Goal: Transaction & Acquisition: Purchase product/service

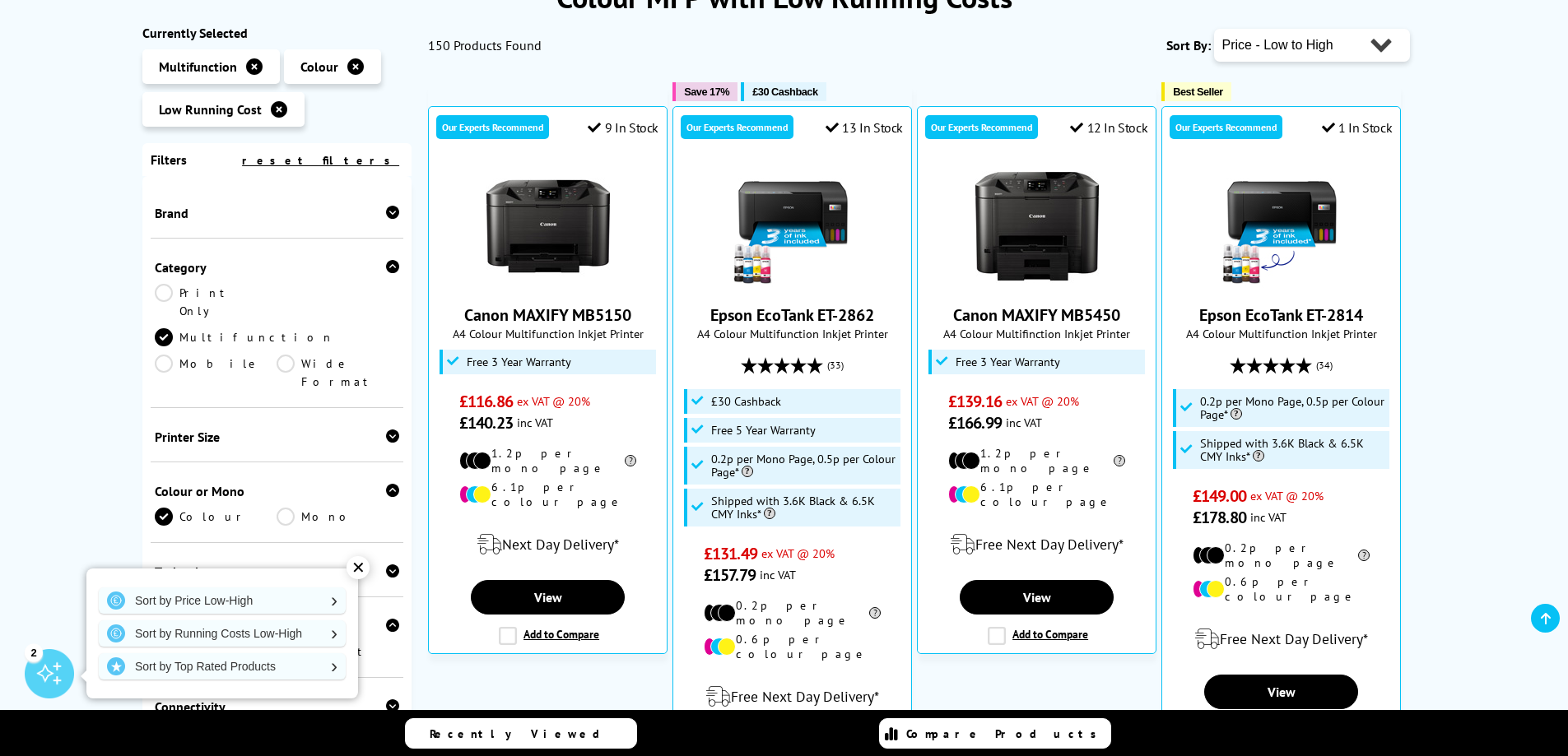
scroll to position [576, 0]
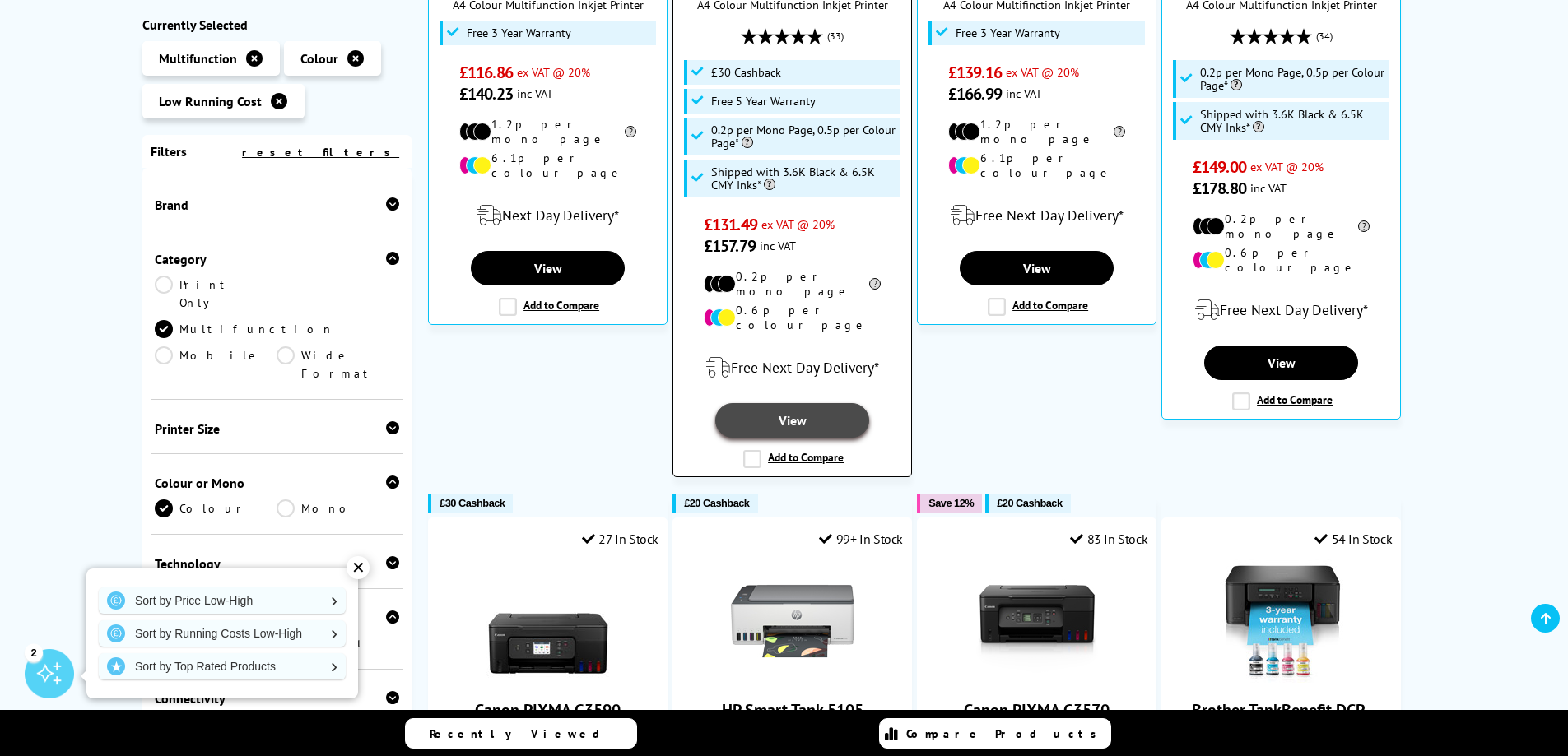
click at [803, 403] on link "View" at bounding box center [791, 420] width 153 height 34
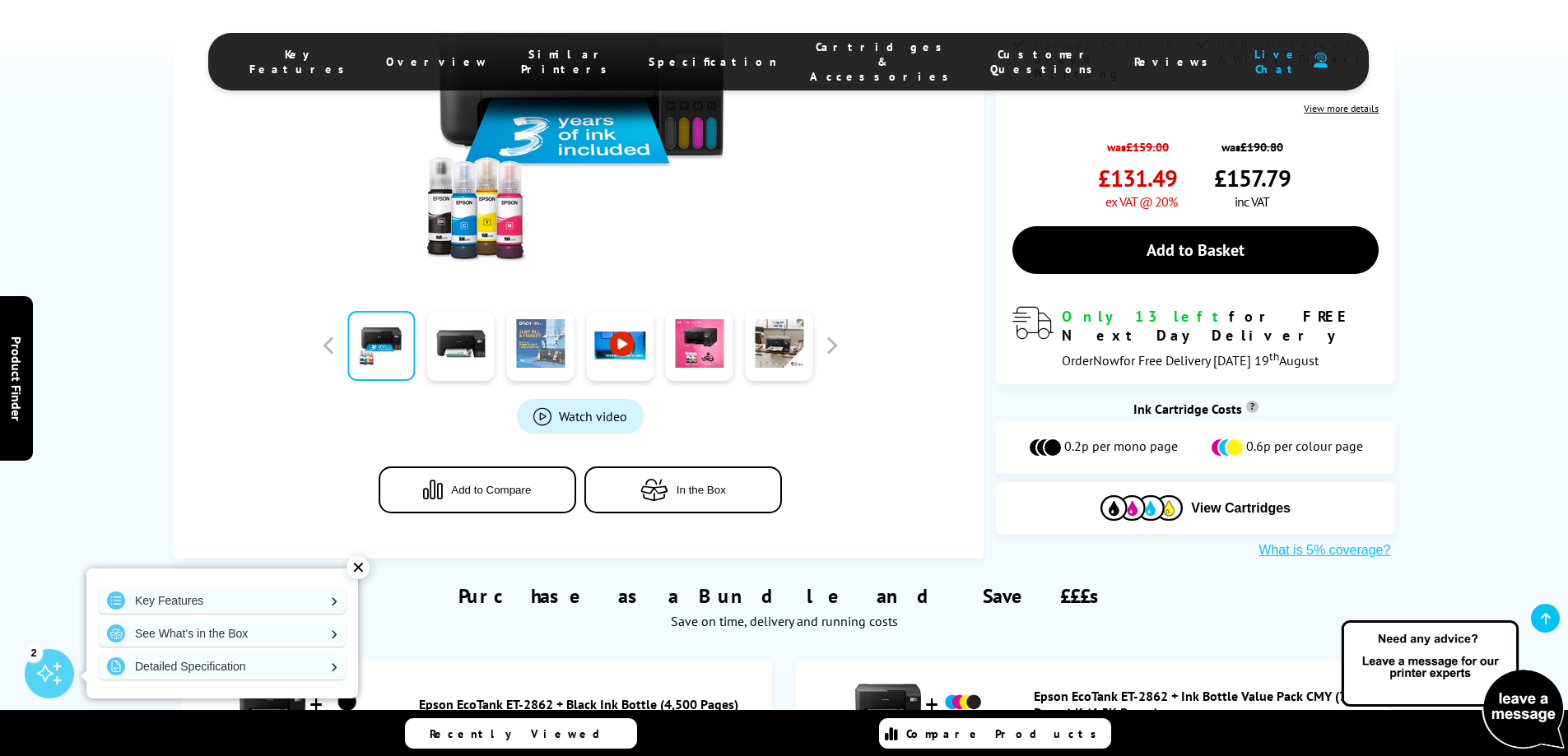
scroll to position [824, 0]
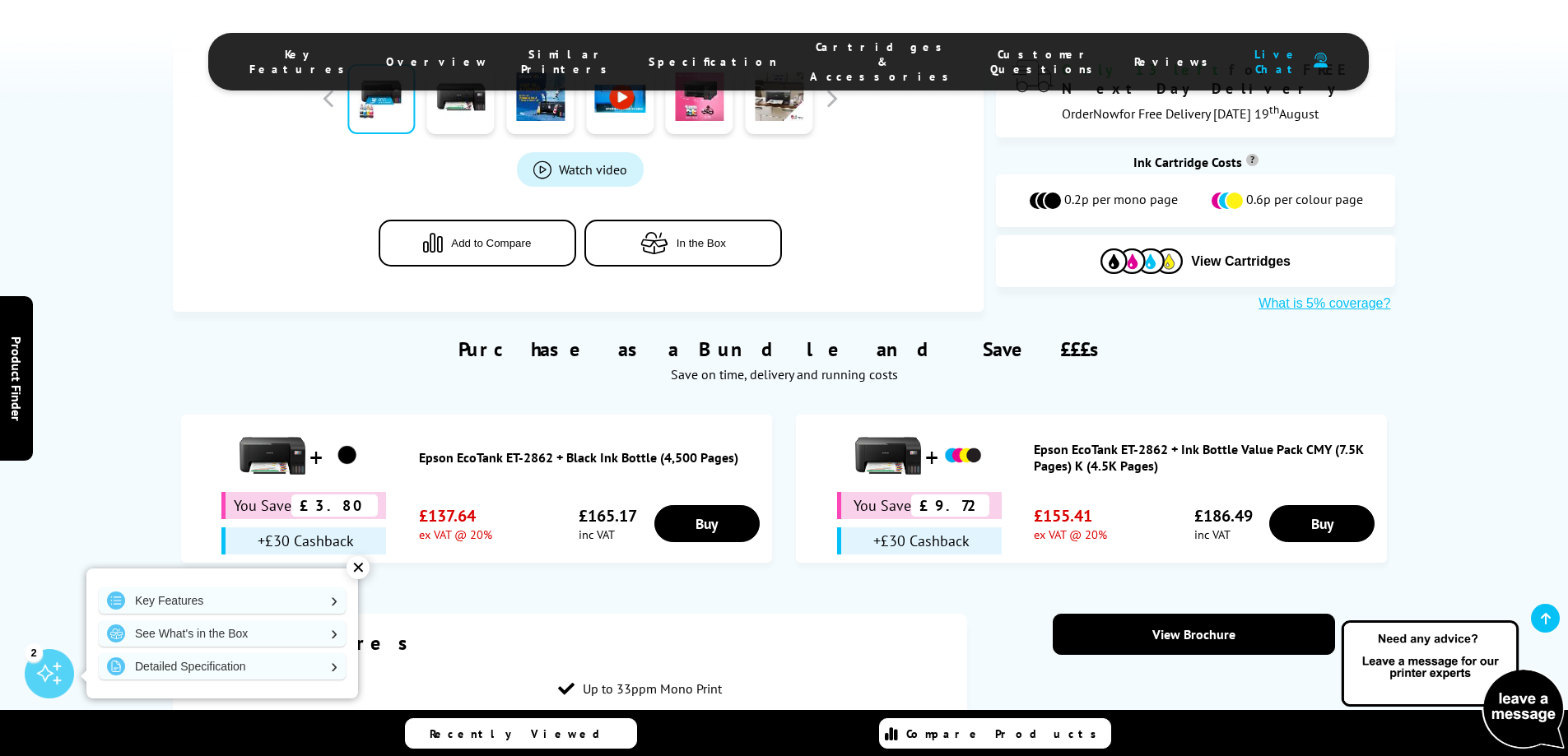
click at [352, 567] on div "✕" at bounding box center [358, 568] width 23 height 23
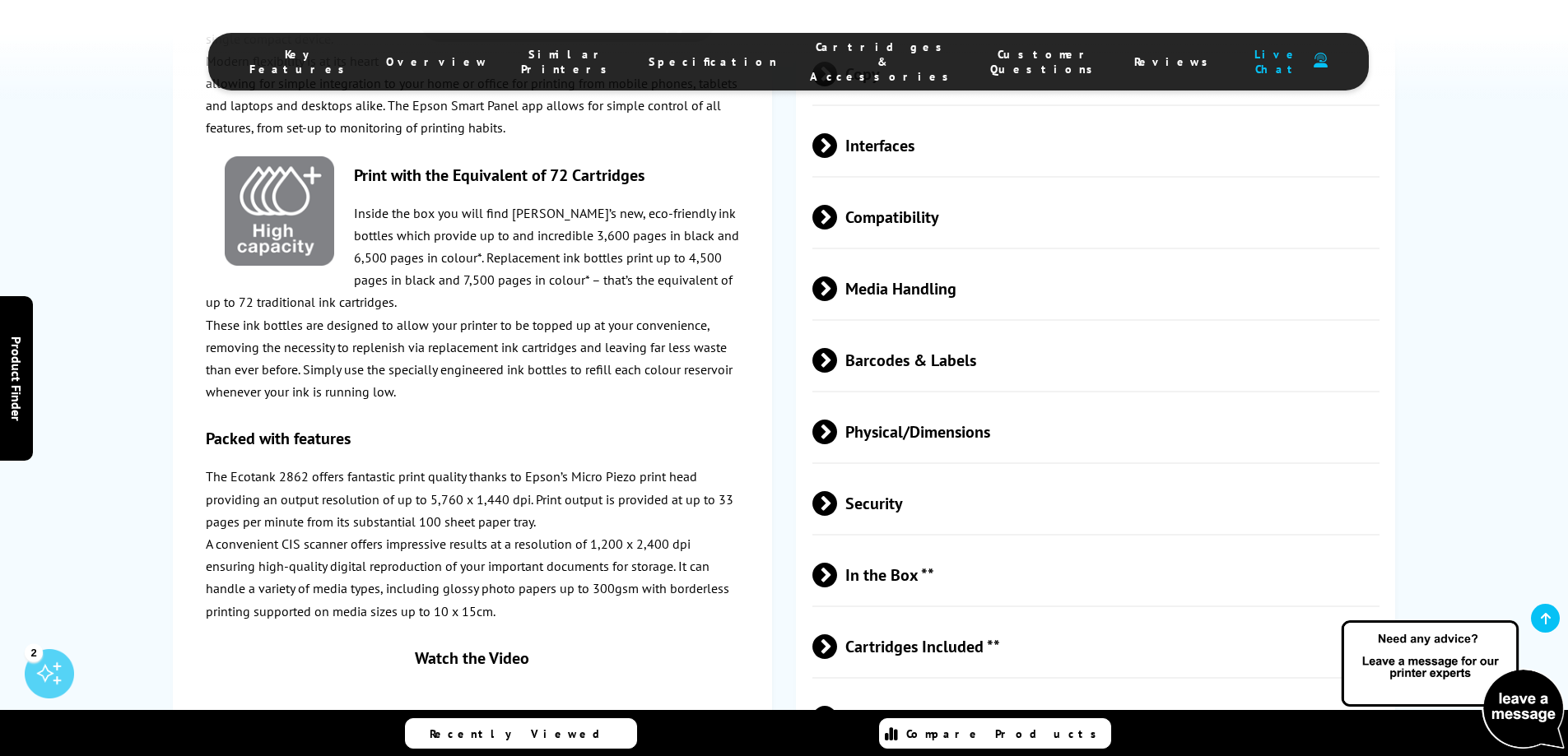
scroll to position [2635, 0]
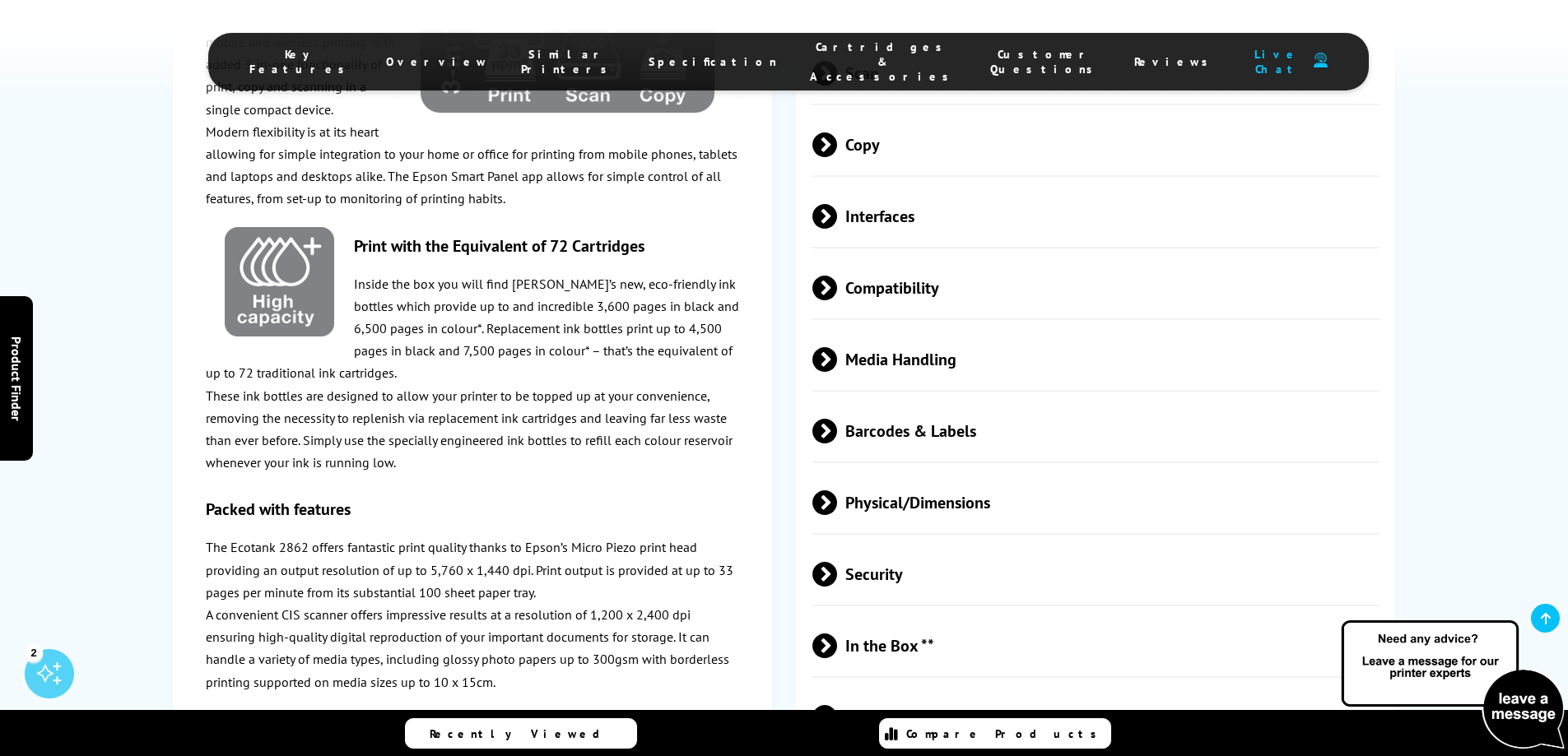
click at [837, 633] on span at bounding box center [837, 646] width 0 height 25
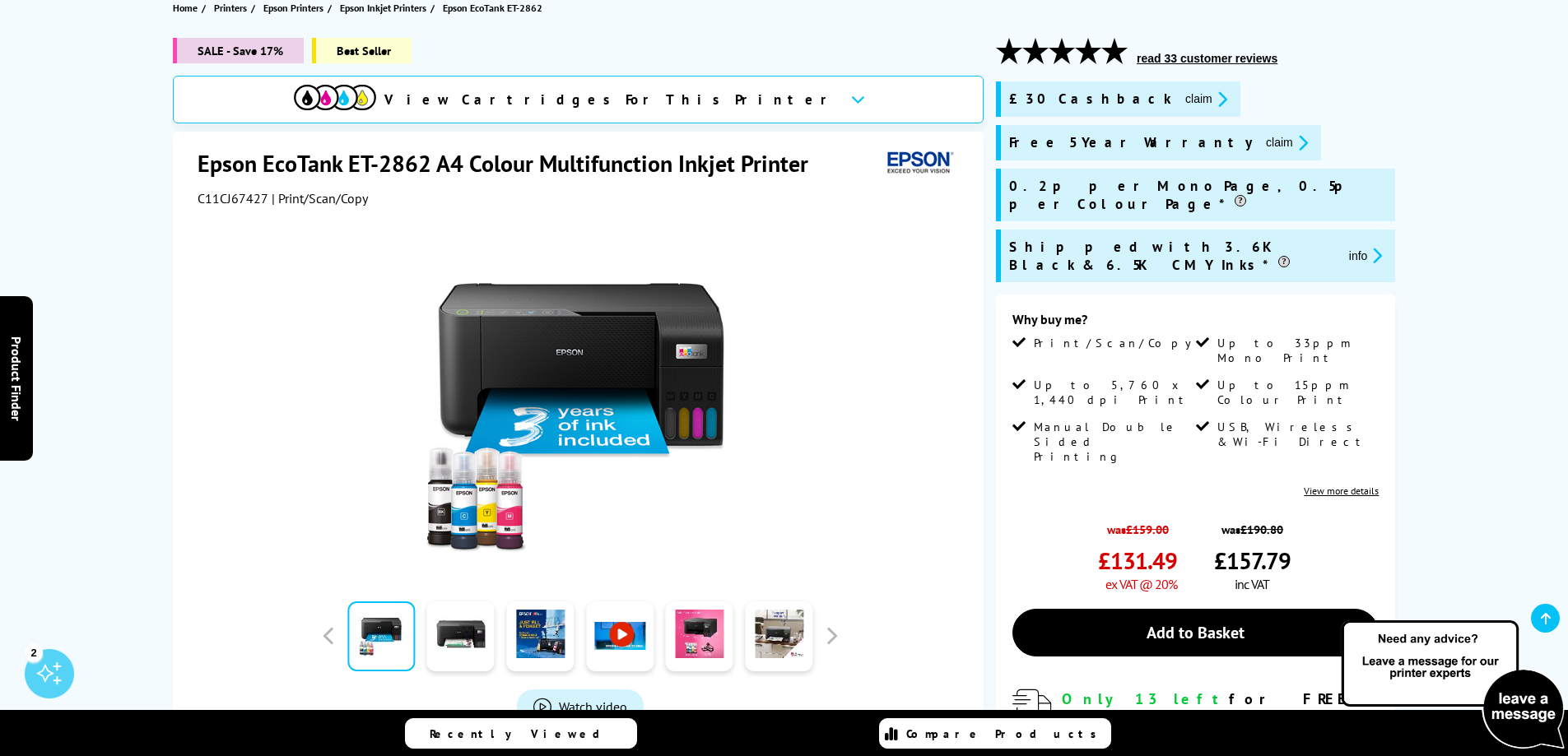
scroll to position [166, 0]
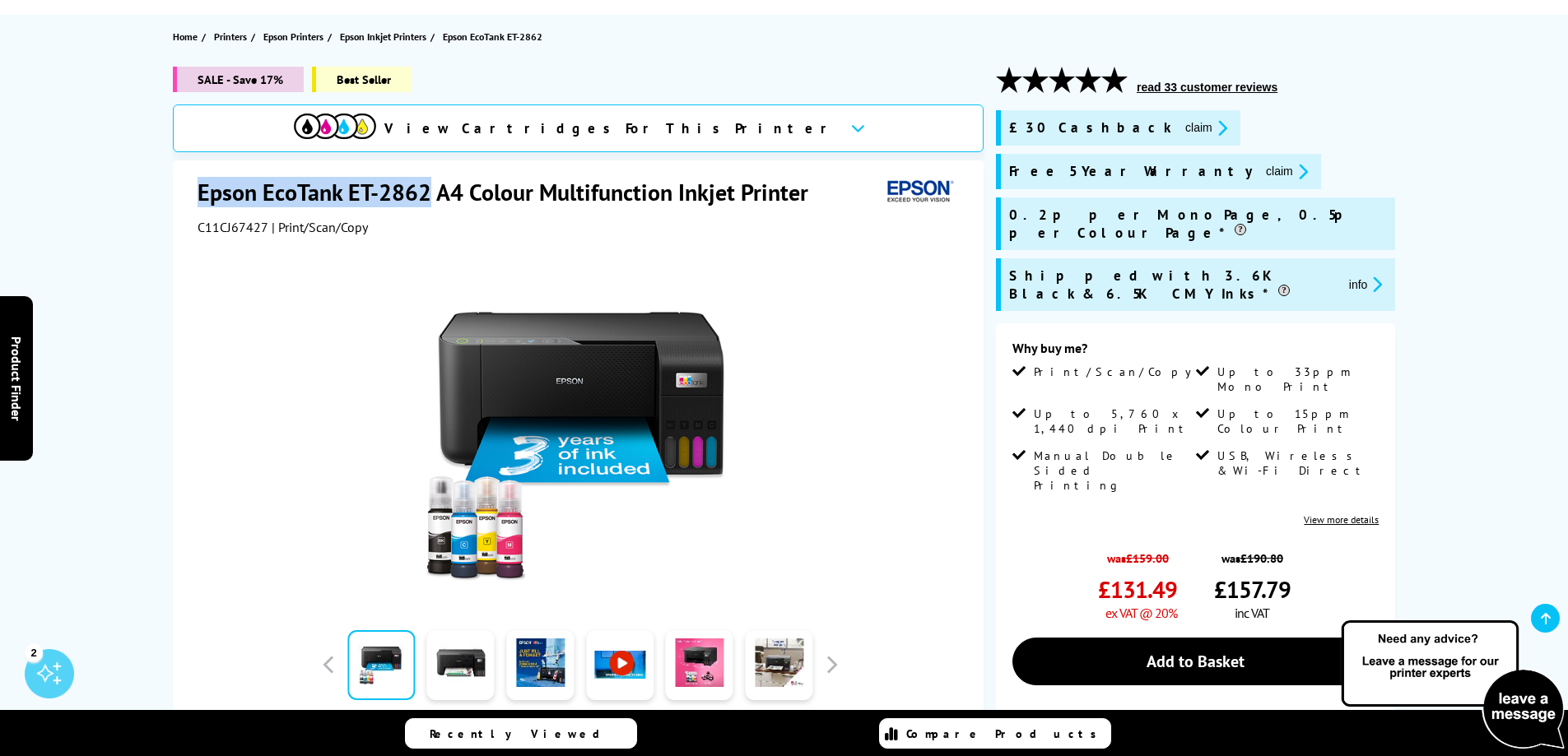
drag, startPoint x: 428, startPoint y: 196, endPoint x: 201, endPoint y: 193, distance: 227.0
click at [201, 193] on h1 "Epson EcoTank ET-2862 A4 Colour Multifunction Inkjet Printer" at bounding box center [511, 192] width 628 height 31
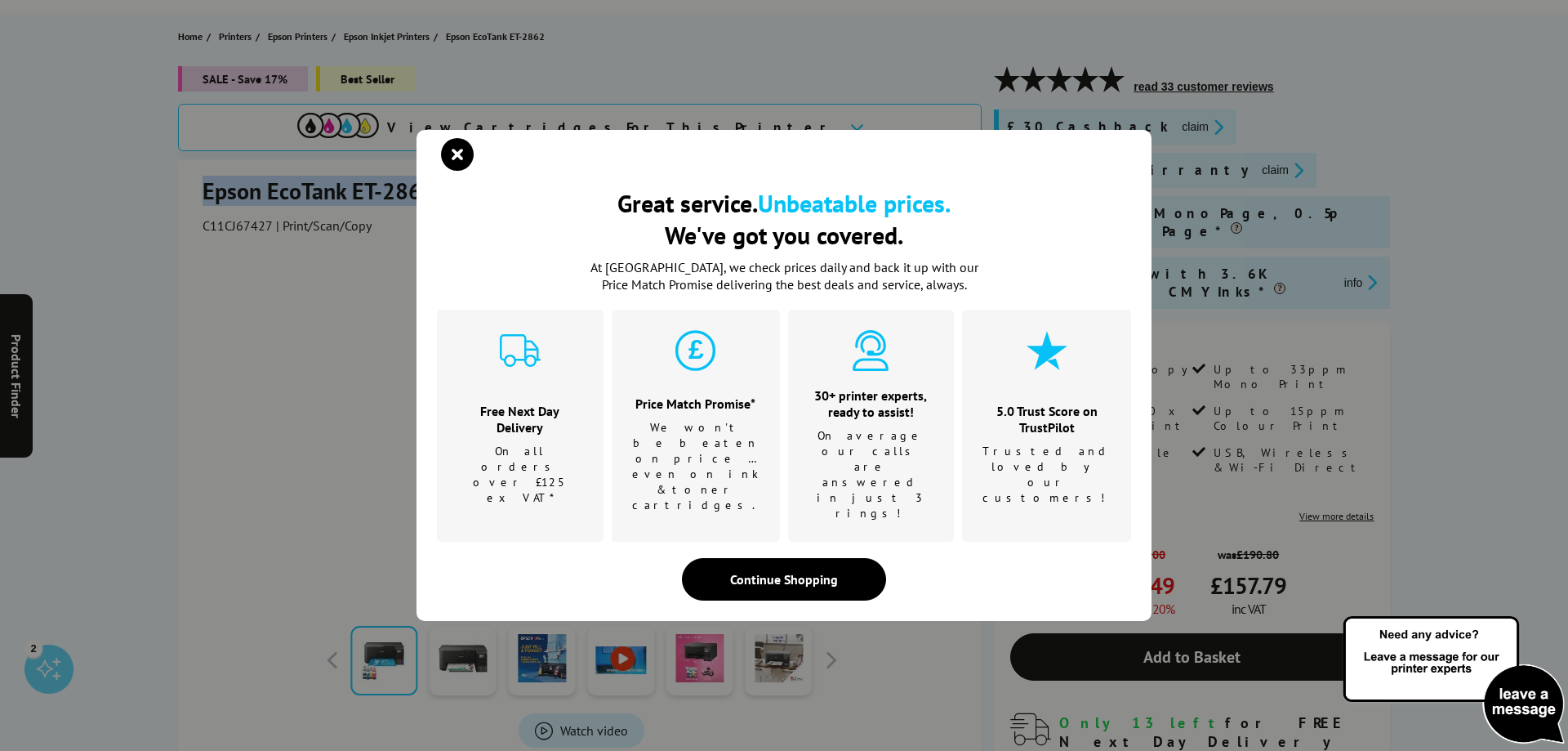
copy h1 "Epson EcoTank ET-2862"
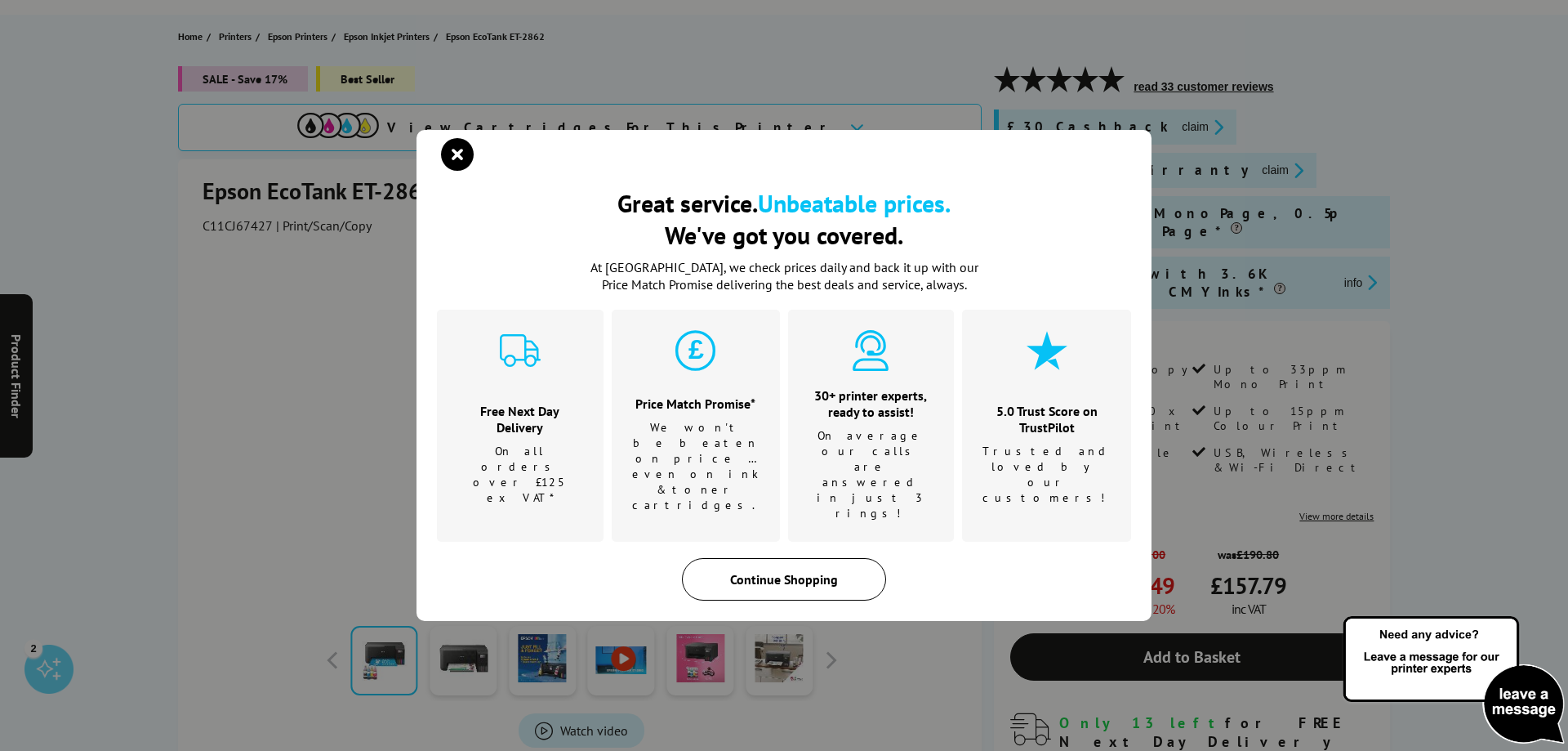
click at [774, 559] on div "Continue Shopping" at bounding box center [784, 580] width 204 height 43
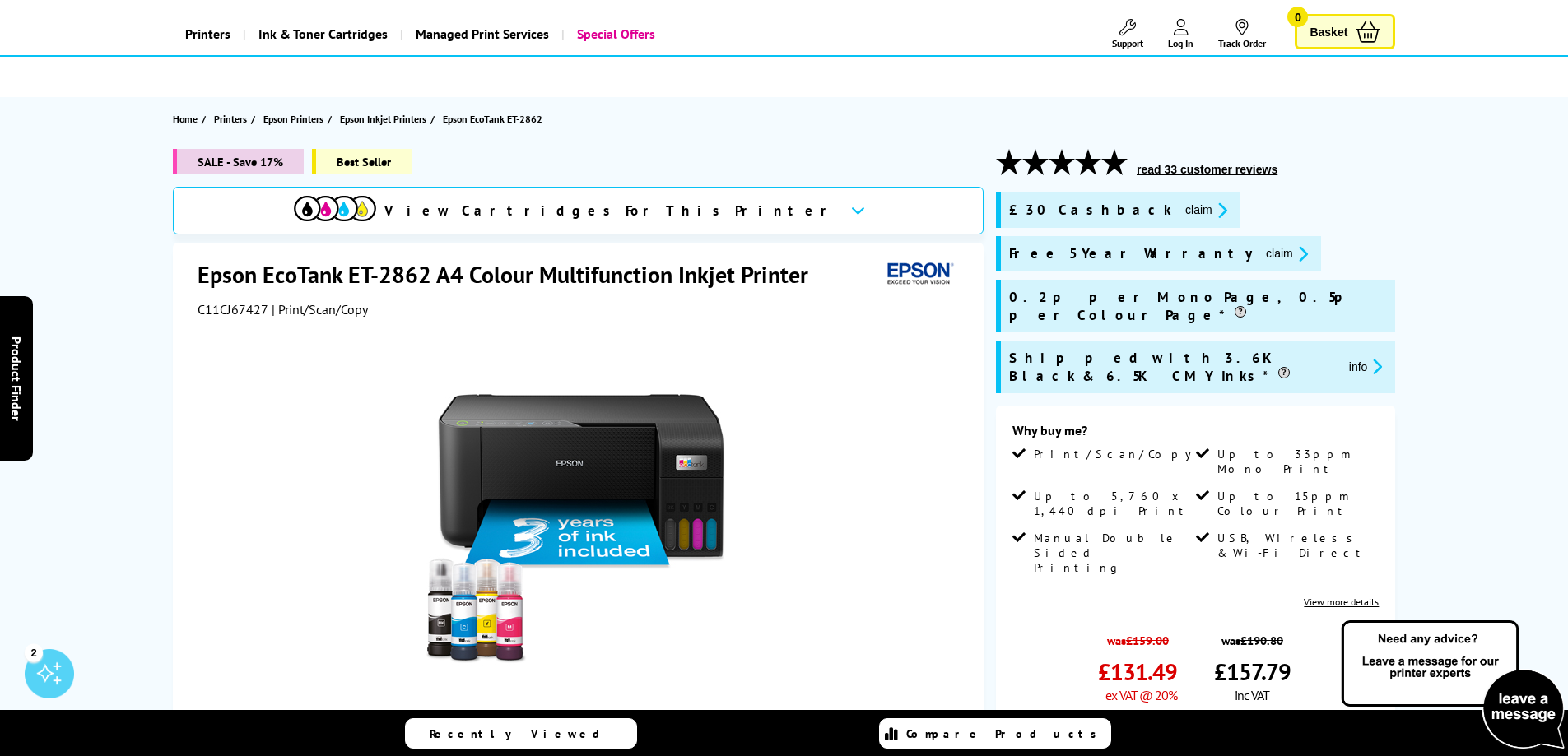
scroll to position [0, 0]
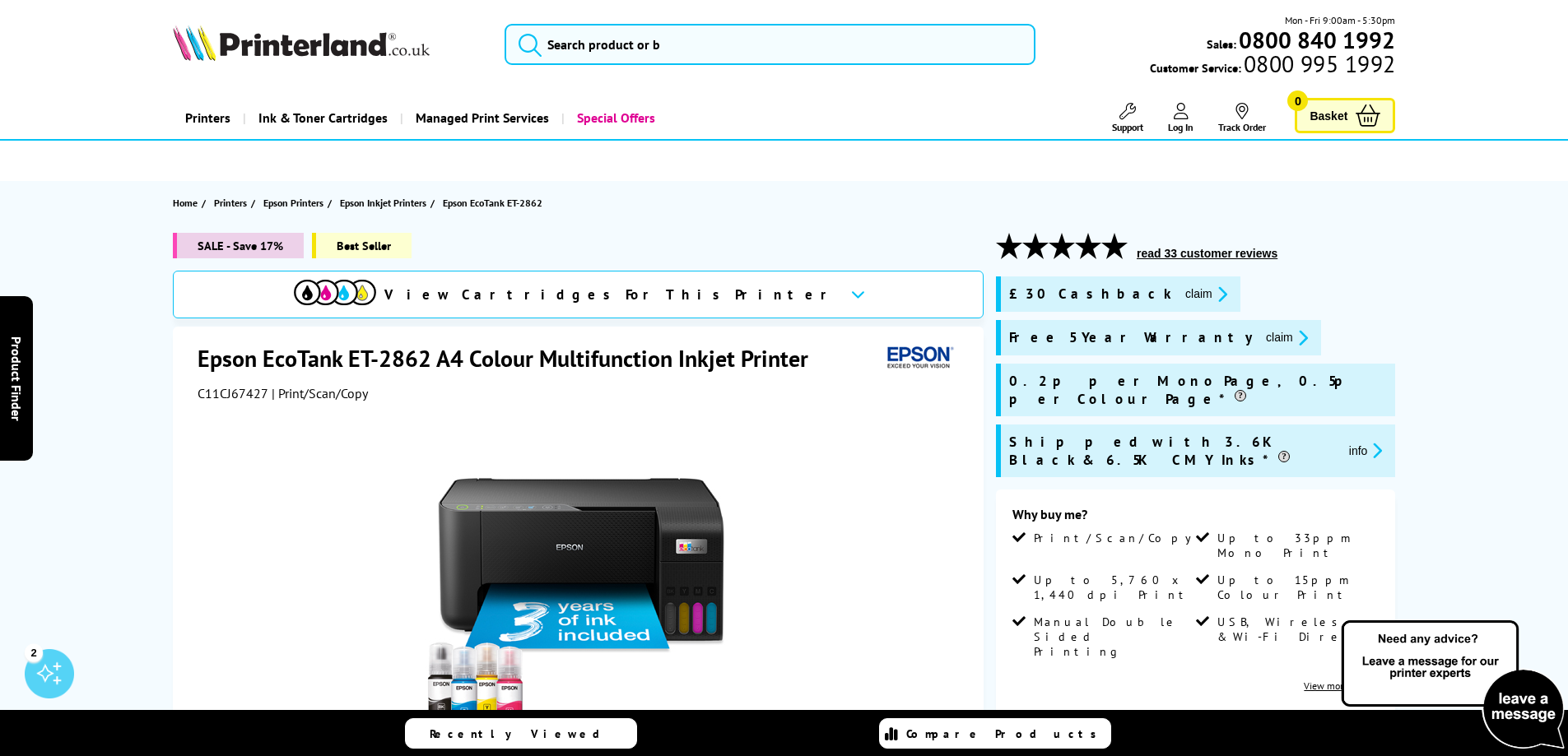
click at [1170, 122] on span "Log In" at bounding box center [1181, 127] width 25 height 12
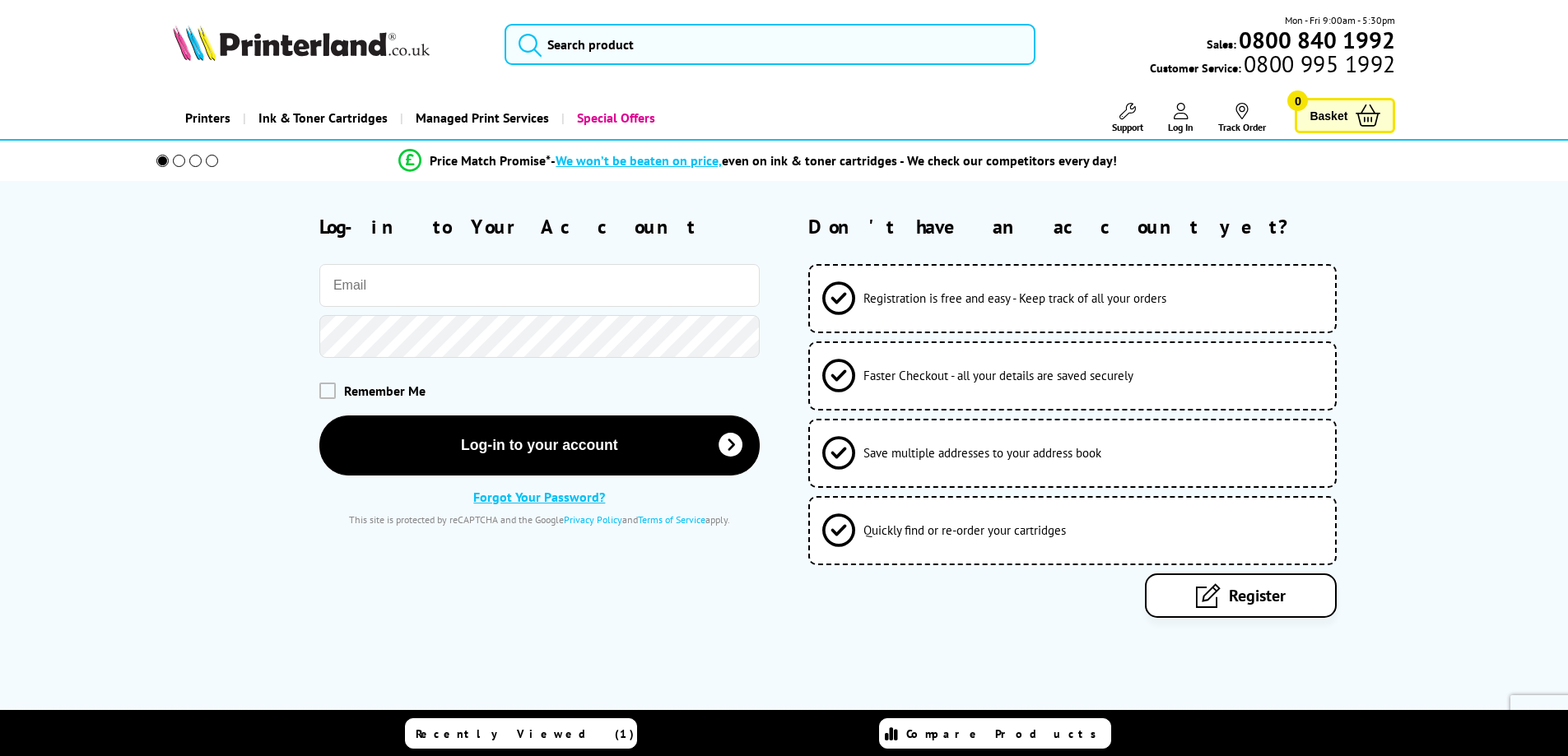
click at [585, 277] on input "email" at bounding box center [539, 286] width 441 height 43
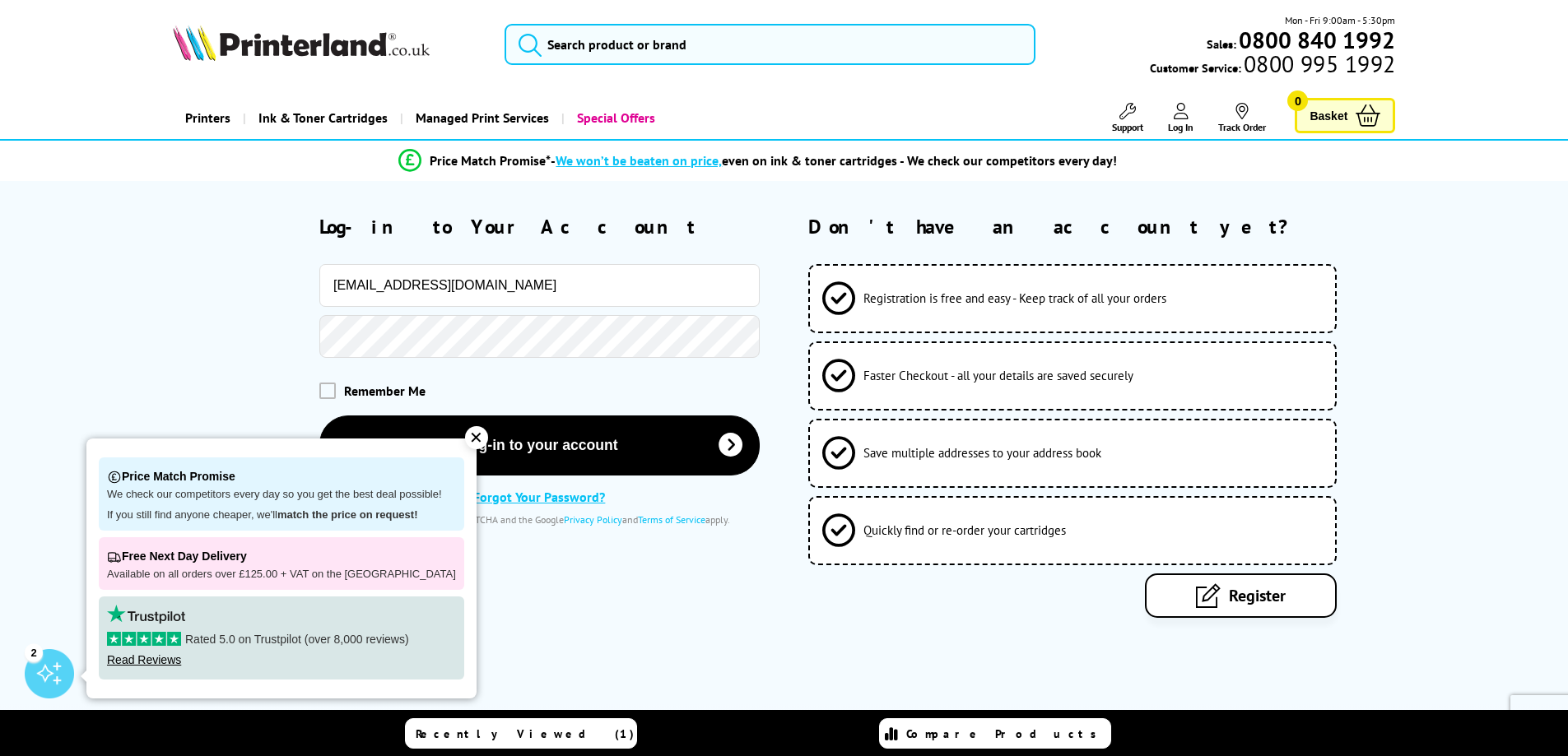
type input "sharincharles@gmail.com"
click at [679, 39] on input "search" at bounding box center [770, 44] width 531 height 41
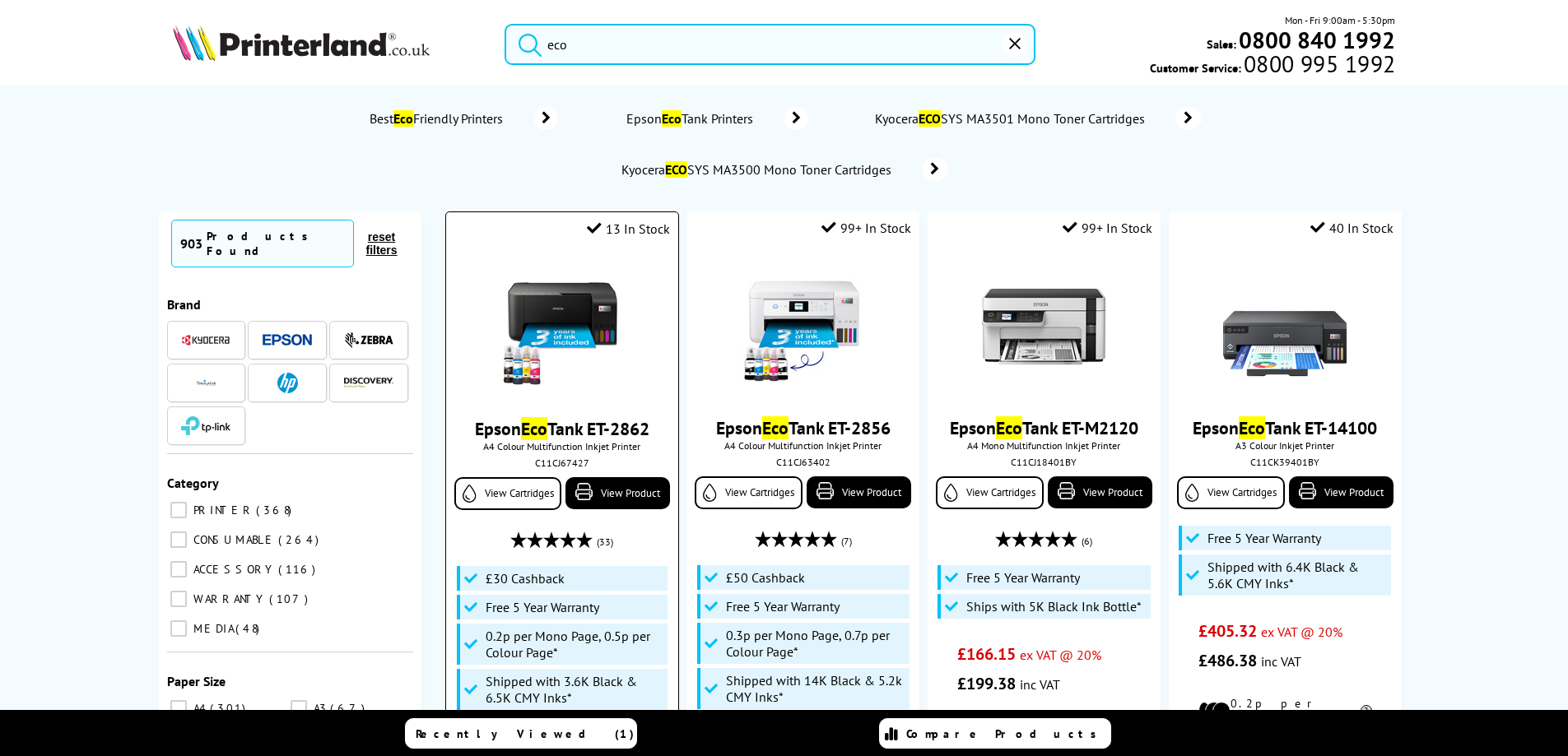
type input "eco"
click at [561, 299] on img at bounding box center [562, 327] width 124 height 124
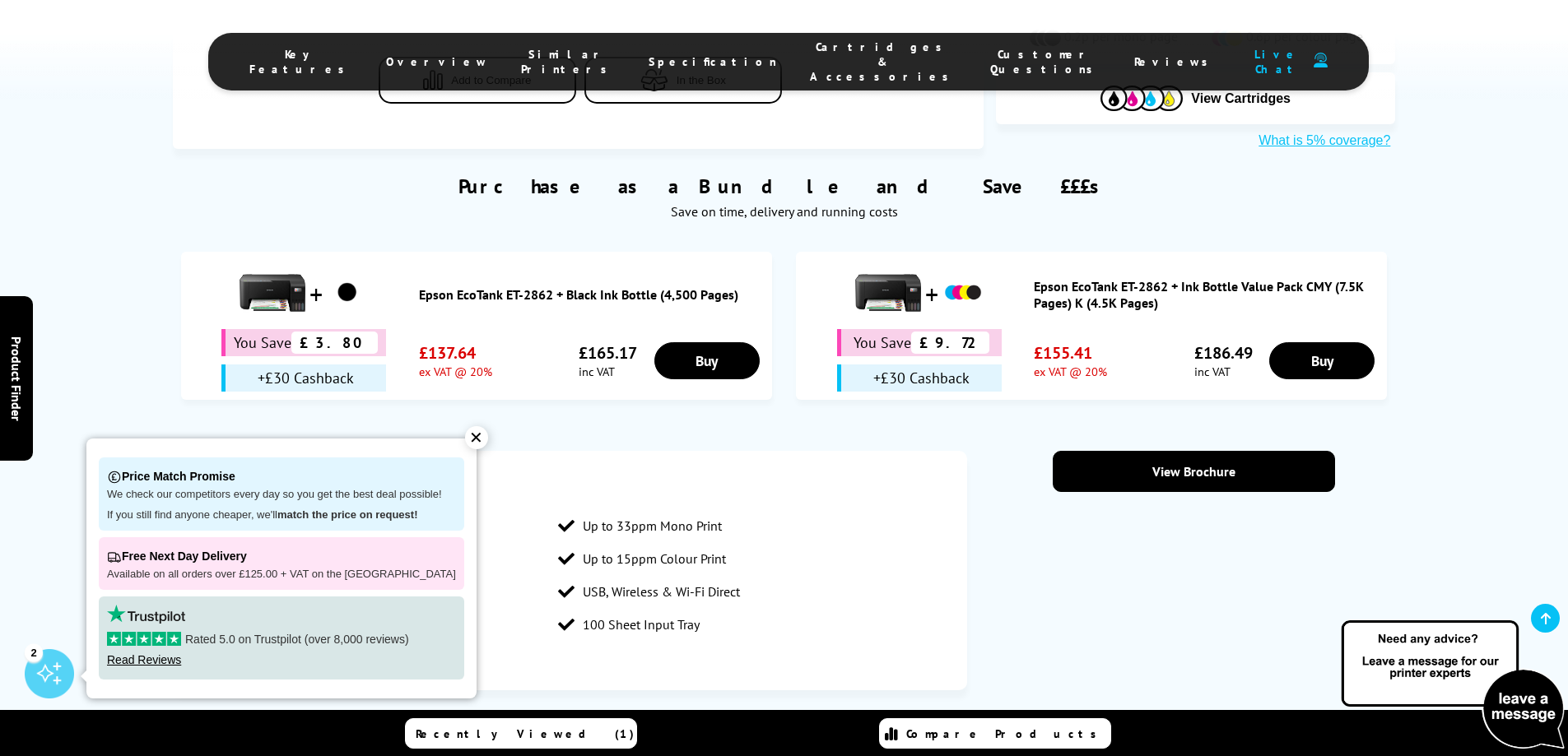
click at [465, 438] on div "✕" at bounding box center [477, 438] width 23 height 23
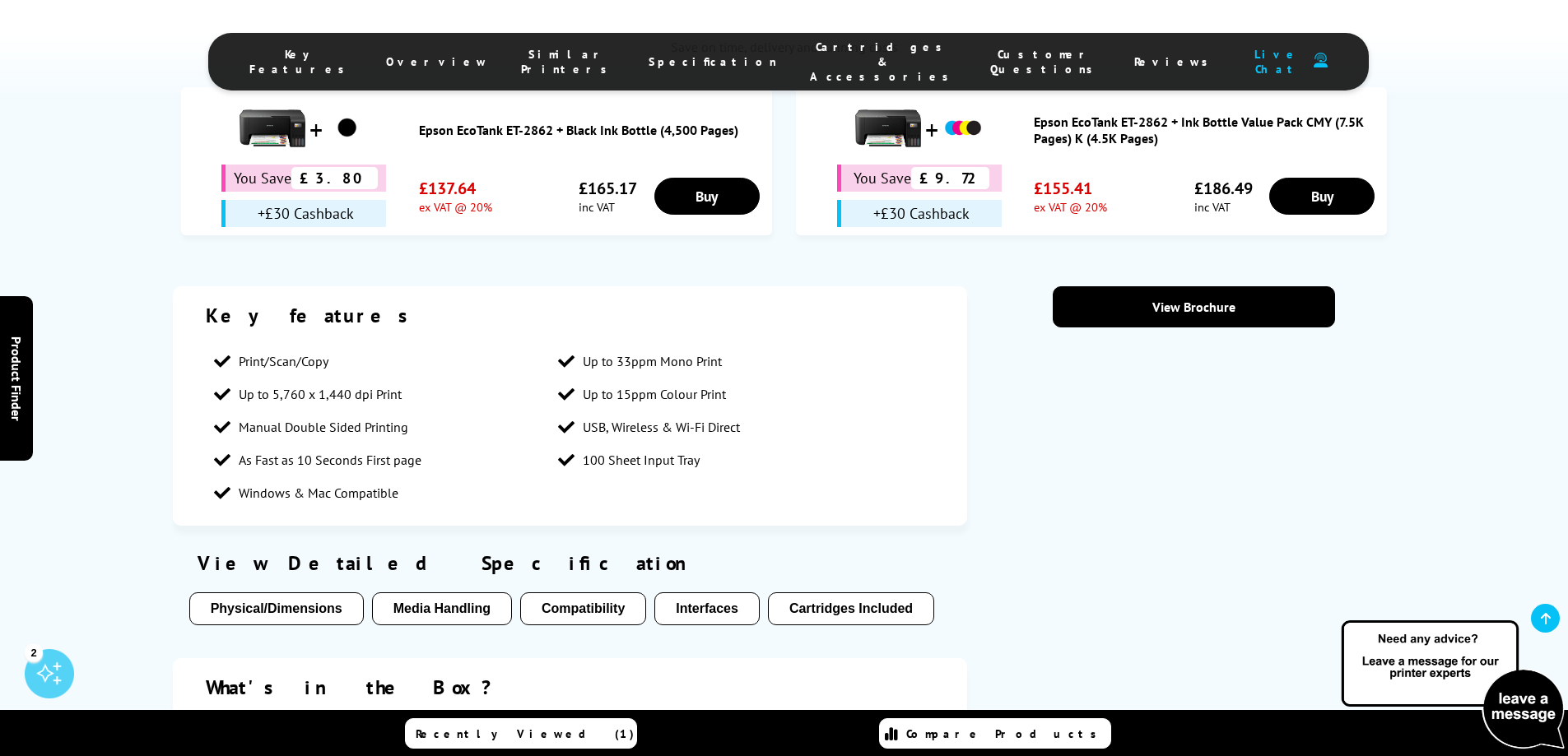
scroll to position [1399, 0]
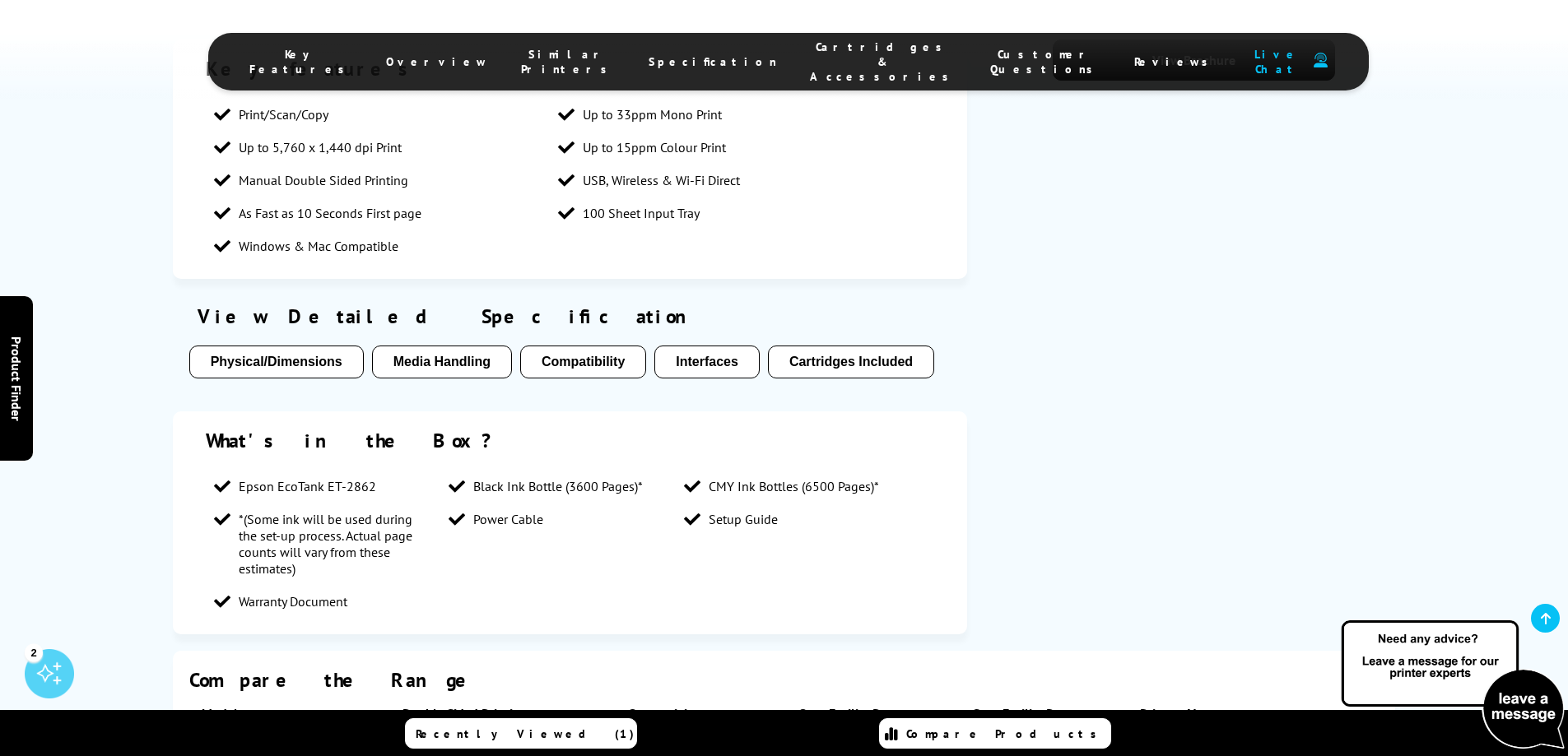
click at [507, 511] on span "Power Cable" at bounding box center [508, 519] width 70 height 17
click at [504, 511] on span "Power Cable" at bounding box center [508, 519] width 70 height 17
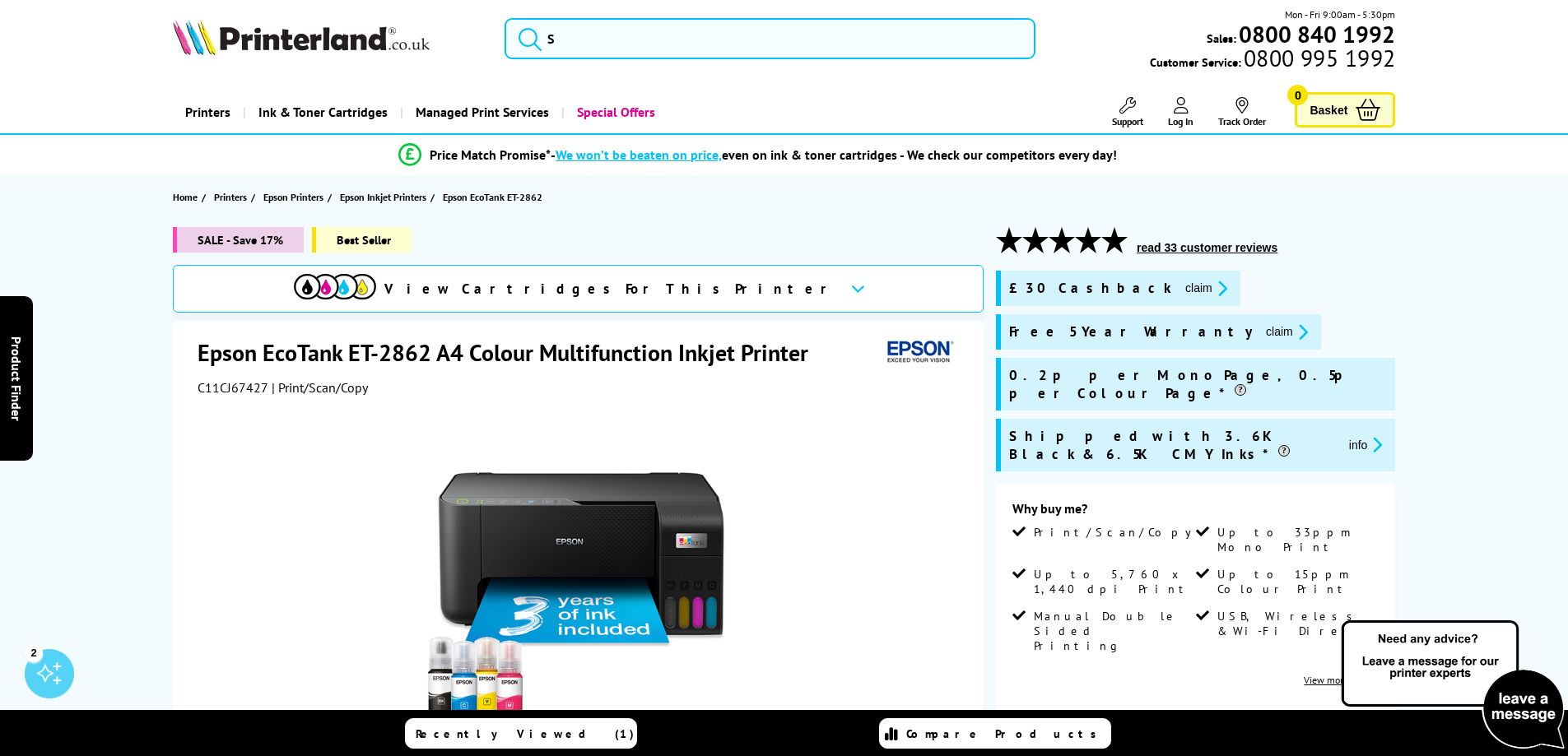
scroll to position [0, 0]
